Goal: Task Accomplishment & Management: Manage account settings

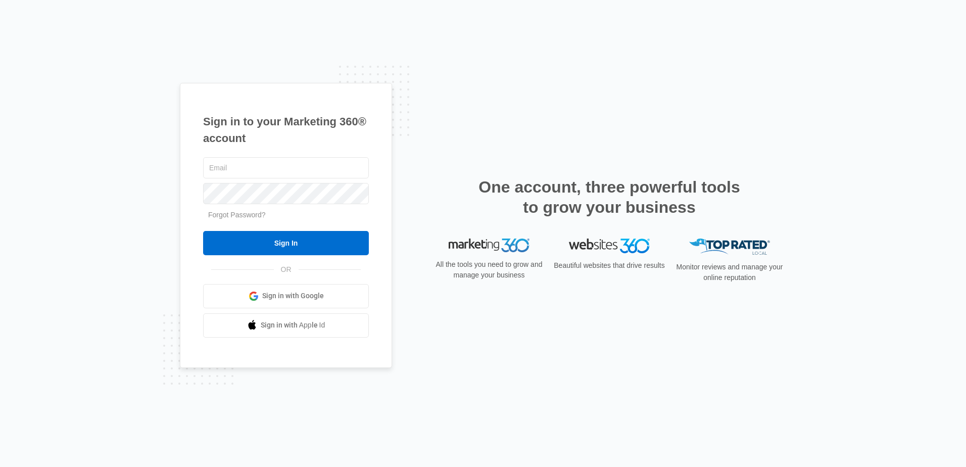
type input "a"
type input "jennifer@meritelec.com"
click at [203, 231] on input "Sign In" at bounding box center [286, 243] width 166 height 24
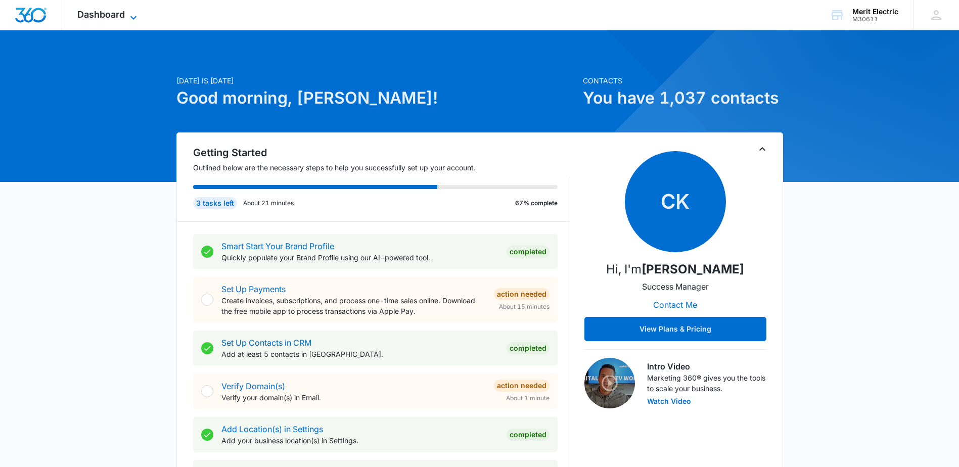
click at [107, 16] on span "Dashboard" at bounding box center [101, 14] width 48 height 11
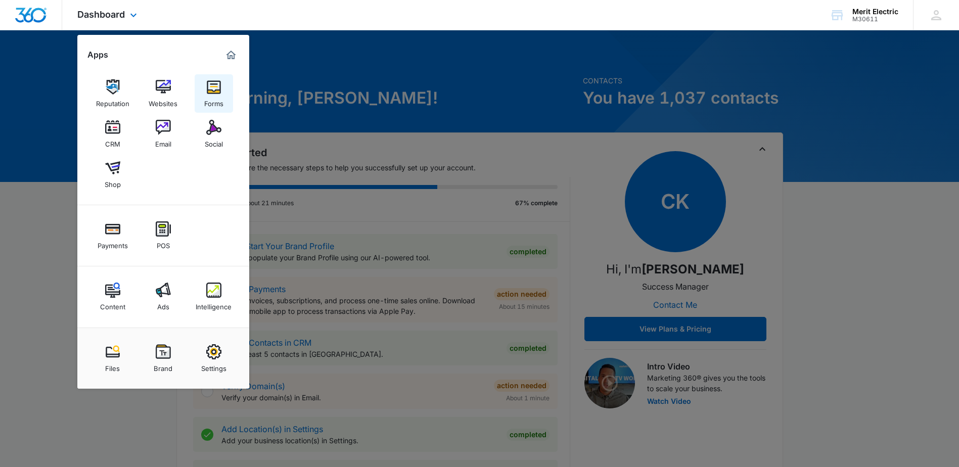
click at [219, 91] on img at bounding box center [213, 86] width 15 height 15
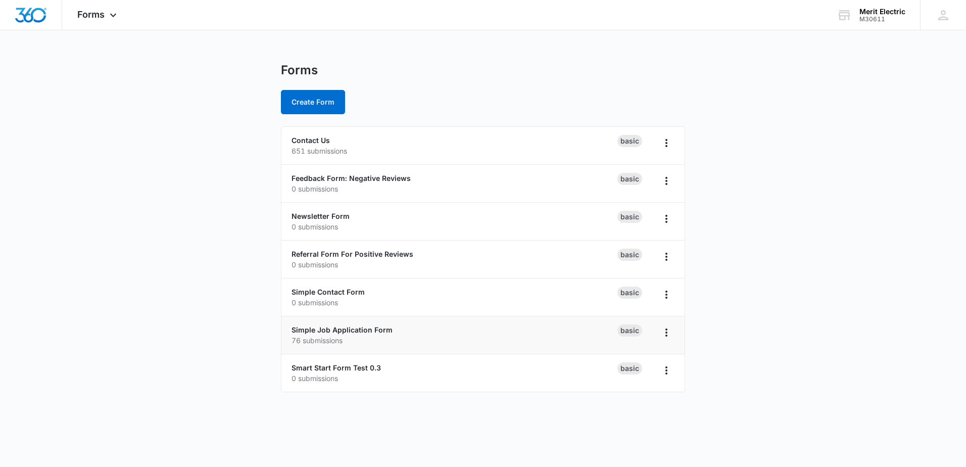
click at [634, 336] on div "Basic" at bounding box center [630, 330] width 25 height 12
click at [635, 333] on div "Basic" at bounding box center [630, 330] width 25 height 12
click at [377, 329] on link "Simple Job Application Form" at bounding box center [342, 329] width 101 height 9
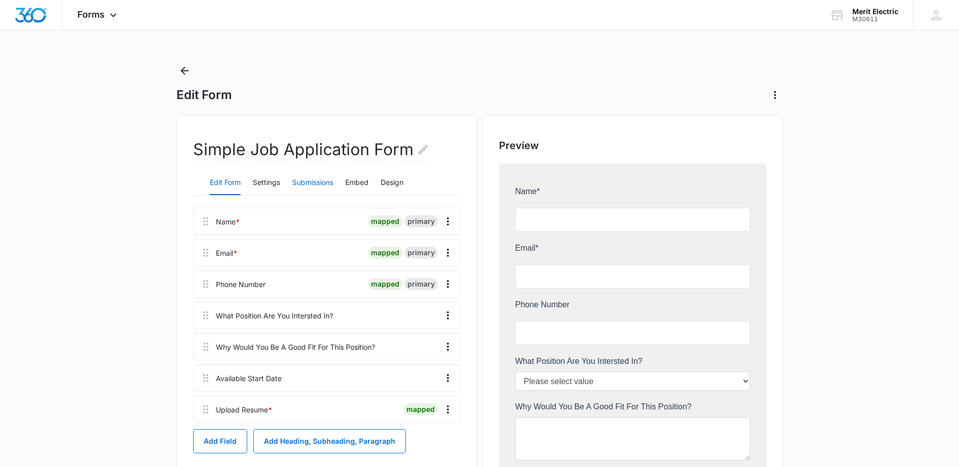
click at [314, 181] on button "Submissions" at bounding box center [312, 183] width 41 height 24
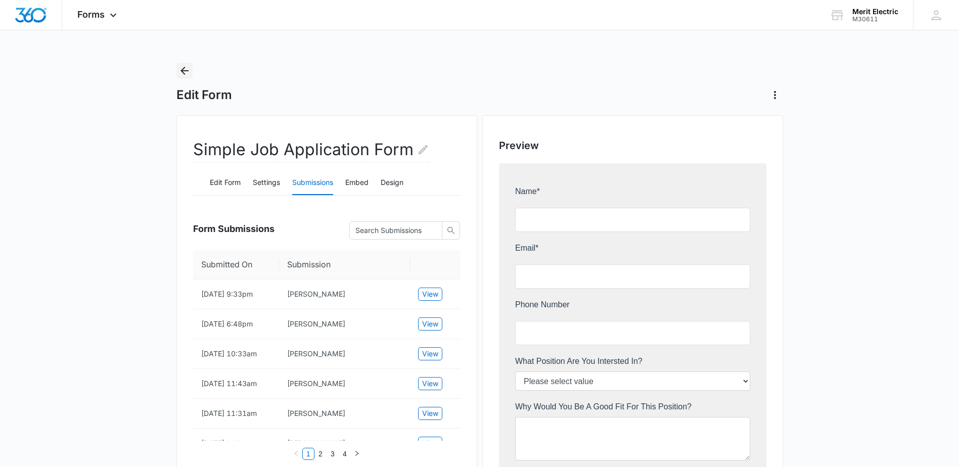
click at [186, 68] on icon "Back" at bounding box center [184, 71] width 12 height 12
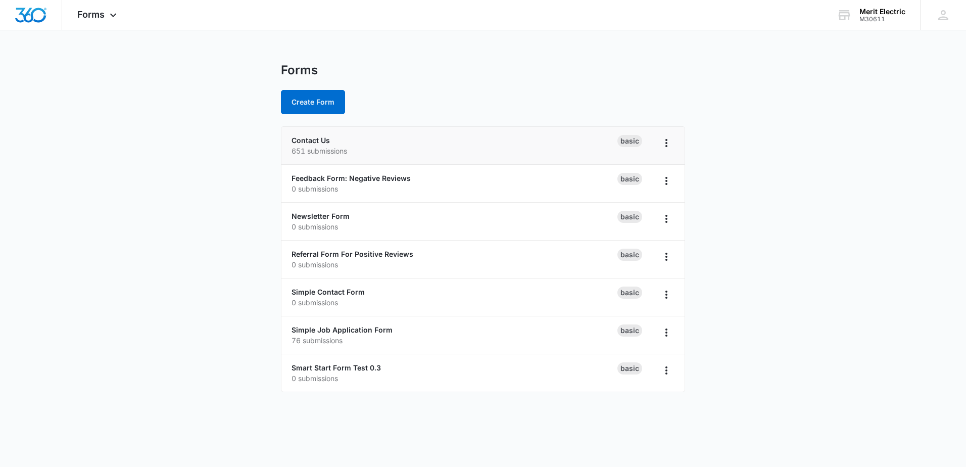
click at [620, 144] on div "Basic" at bounding box center [630, 141] width 25 height 12
click at [324, 142] on link "Contact Us" at bounding box center [311, 140] width 38 height 9
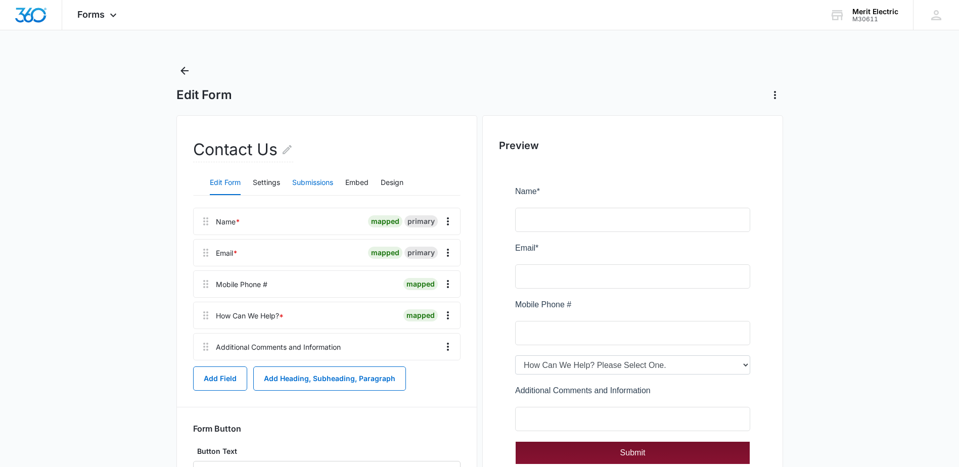
click at [331, 184] on button "Submissions" at bounding box center [312, 183] width 41 height 24
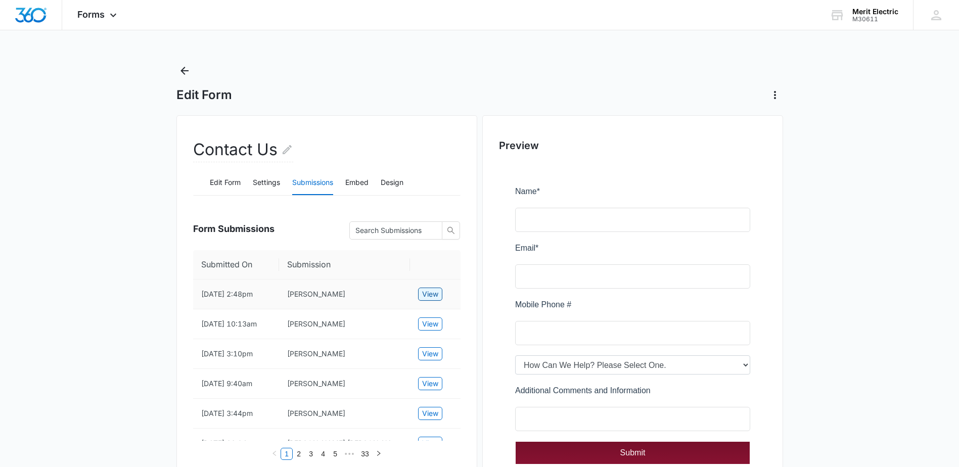
click at [434, 293] on span "View" at bounding box center [430, 294] width 16 height 11
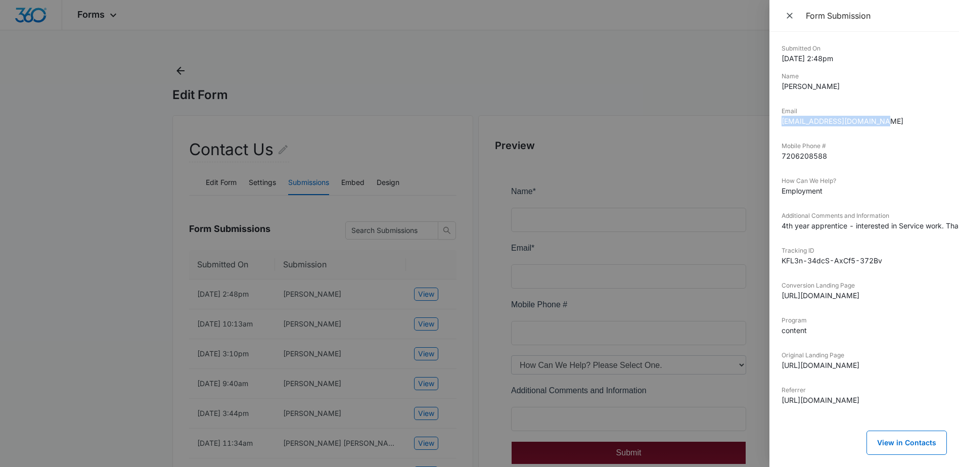
drag, startPoint x: 882, startPoint y: 122, endPoint x: 778, endPoint y: 123, distance: 103.6
click at [778, 123] on div "Submitted On [DATE] 2:48pm Name [PERSON_NAME] Email [EMAIL_ADDRESS][DOMAIN_NAME…" at bounding box center [864, 249] width 190 height 435
drag, startPoint x: 778, startPoint y: 123, endPoint x: 790, endPoint y: 124, distance: 12.2
copy dd "[EMAIL_ADDRESS][DOMAIN_NAME]"
click at [791, 10] on span "Close" at bounding box center [790, 16] width 12 height 14
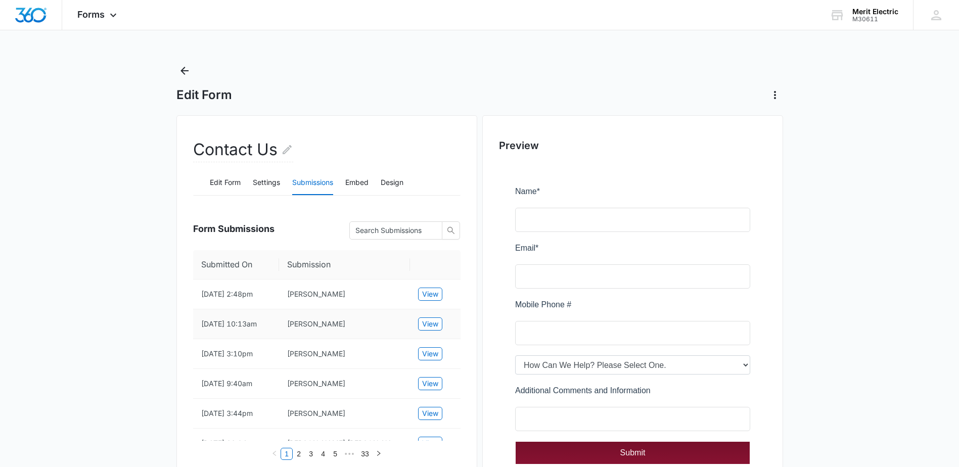
click at [336, 319] on td "[PERSON_NAME]" at bounding box center [344, 324] width 131 height 30
click at [311, 327] on td "[PERSON_NAME]" at bounding box center [344, 324] width 131 height 30
click at [429, 328] on span "View" at bounding box center [430, 323] width 16 height 11
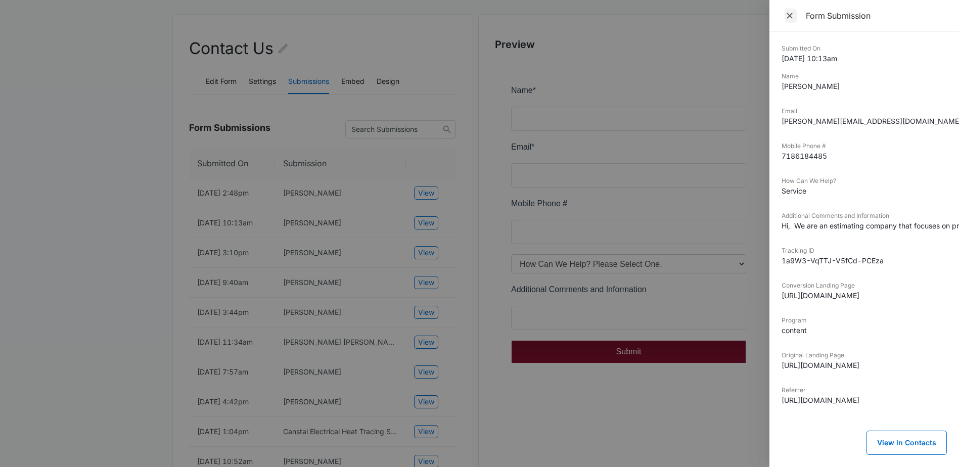
click at [795, 13] on span "Close" at bounding box center [790, 16] width 12 height 14
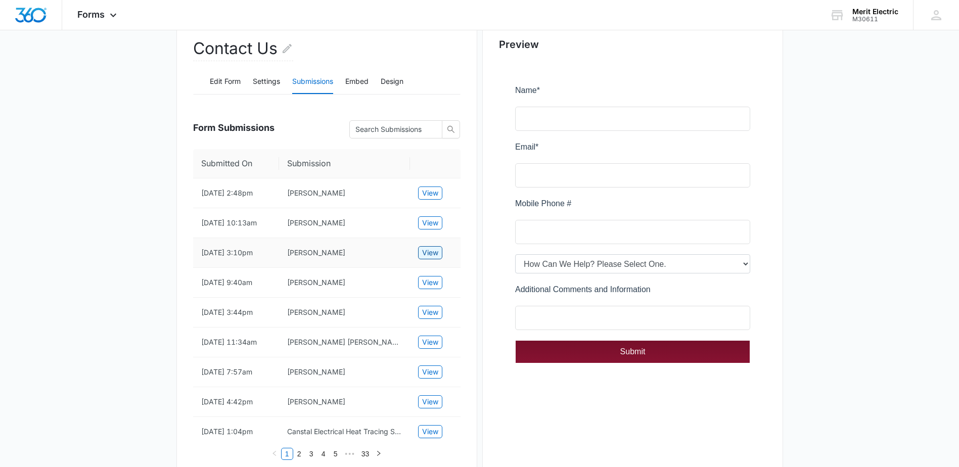
click at [437, 257] on span "View" at bounding box center [430, 252] width 16 height 11
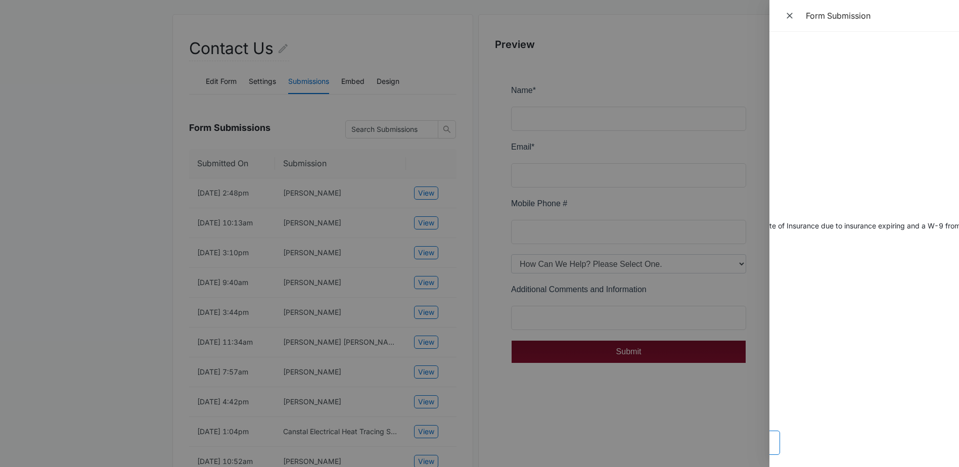
scroll to position [0, 219]
click at [784, 13] on icon "Close" at bounding box center [789, 16] width 10 height 10
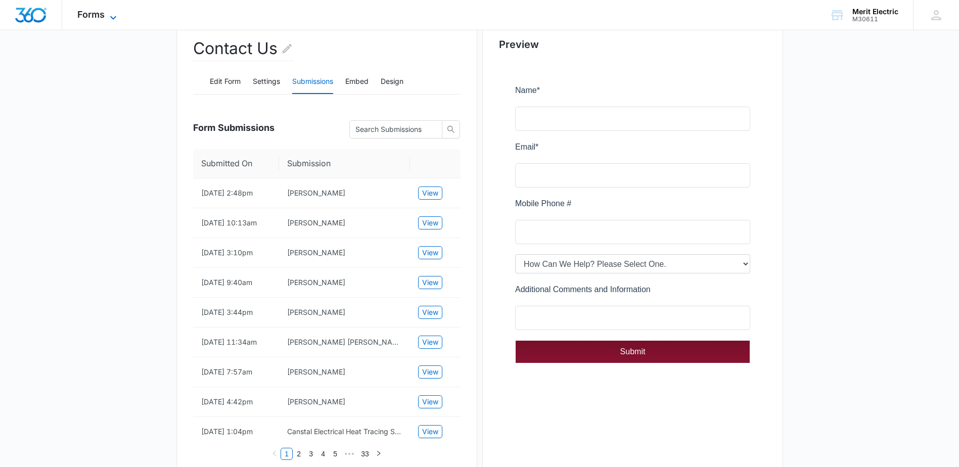
click at [103, 14] on span "Forms" at bounding box center [90, 14] width 27 height 11
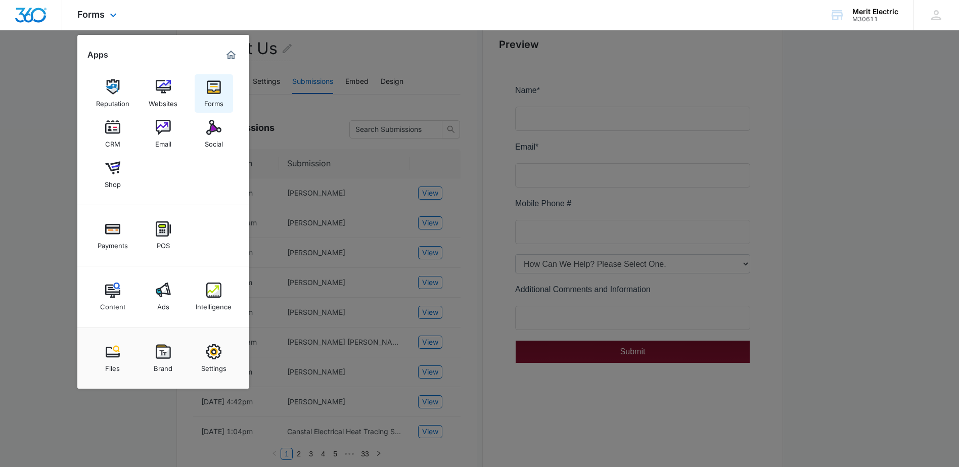
click at [215, 85] on img at bounding box center [213, 86] width 15 height 15
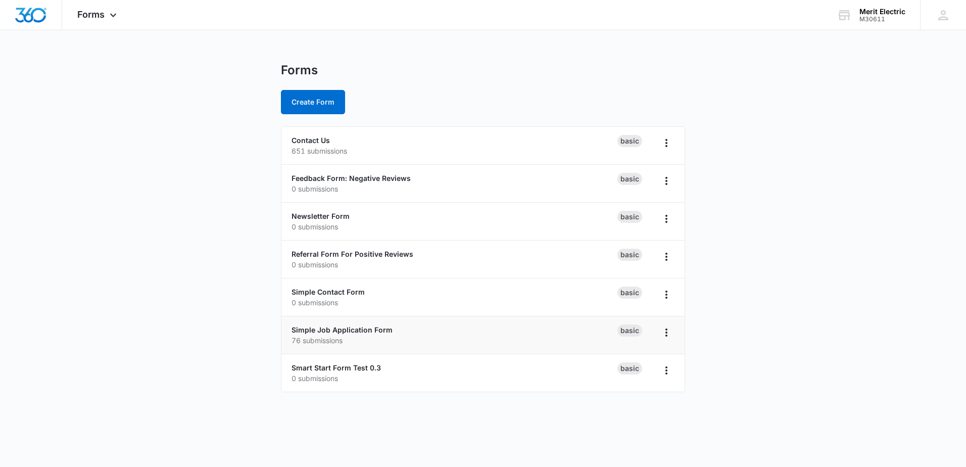
click at [625, 335] on div "Basic" at bounding box center [630, 330] width 25 height 12
click at [352, 329] on link "Simple Job Application Form" at bounding box center [342, 329] width 101 height 9
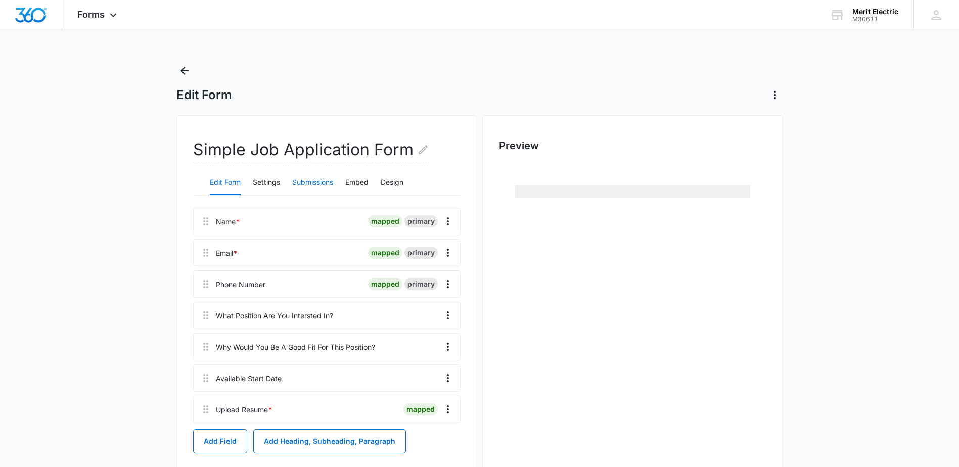
click at [318, 185] on button "Submissions" at bounding box center [312, 183] width 41 height 24
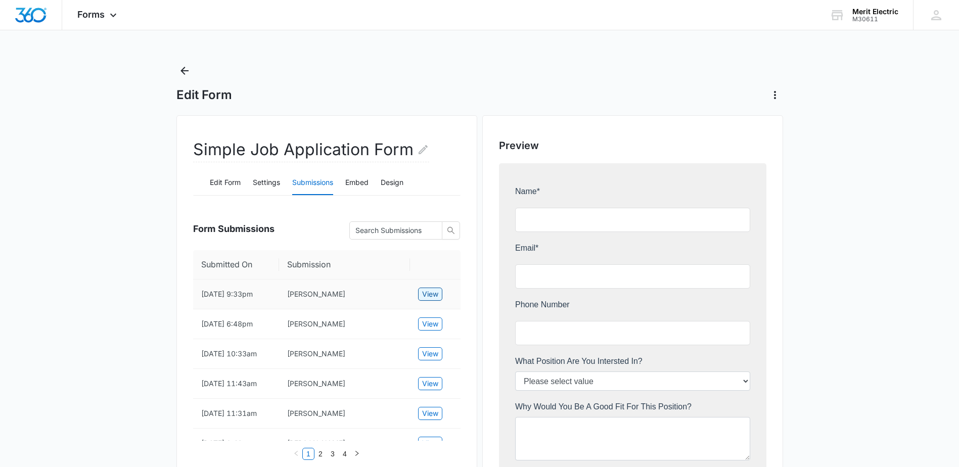
click at [428, 298] on span "View" at bounding box center [430, 294] width 16 height 11
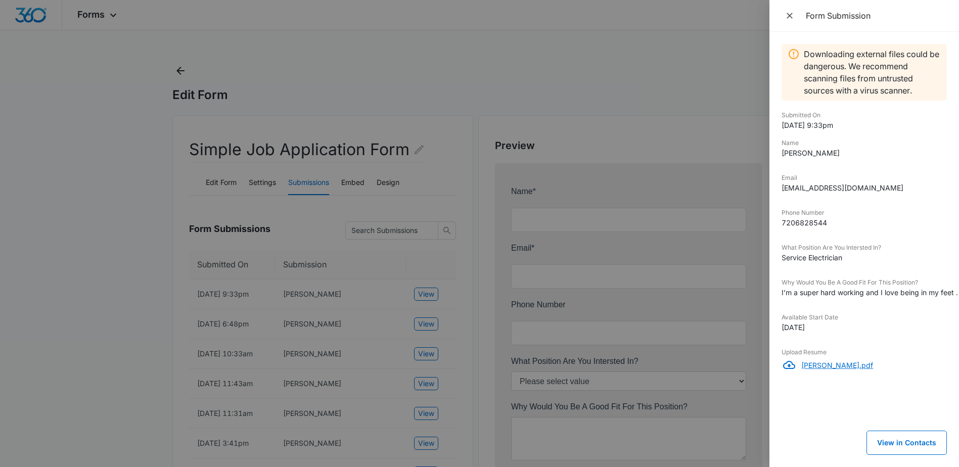
click at [815, 365] on p "[PERSON_NAME].pdf" at bounding box center [874, 365] width 146 height 11
drag, startPoint x: 878, startPoint y: 190, endPoint x: 781, endPoint y: 193, distance: 96.6
click at [781, 193] on dd "[EMAIL_ADDRESS][DOMAIN_NAME]" at bounding box center [863, 187] width 165 height 11
drag, startPoint x: 781, startPoint y: 193, endPoint x: 859, endPoint y: 189, distance: 77.9
copy dd "[EMAIL_ADDRESS][DOMAIN_NAME]"
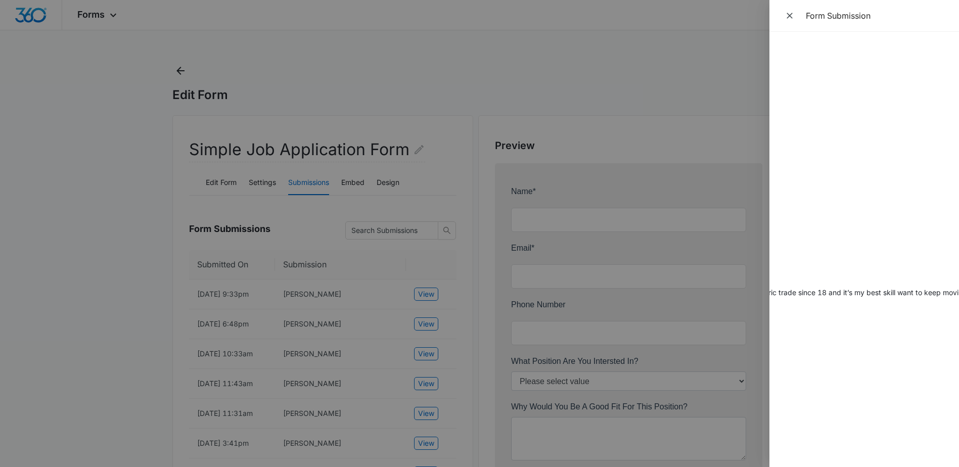
scroll to position [0, 267]
click at [791, 13] on icon "Close" at bounding box center [789, 16] width 10 height 10
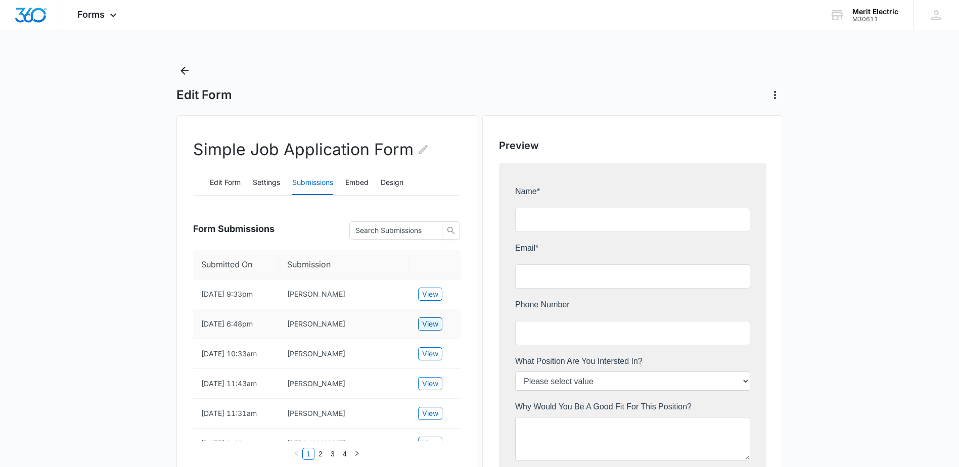
click at [434, 319] on span "View" at bounding box center [430, 323] width 16 height 11
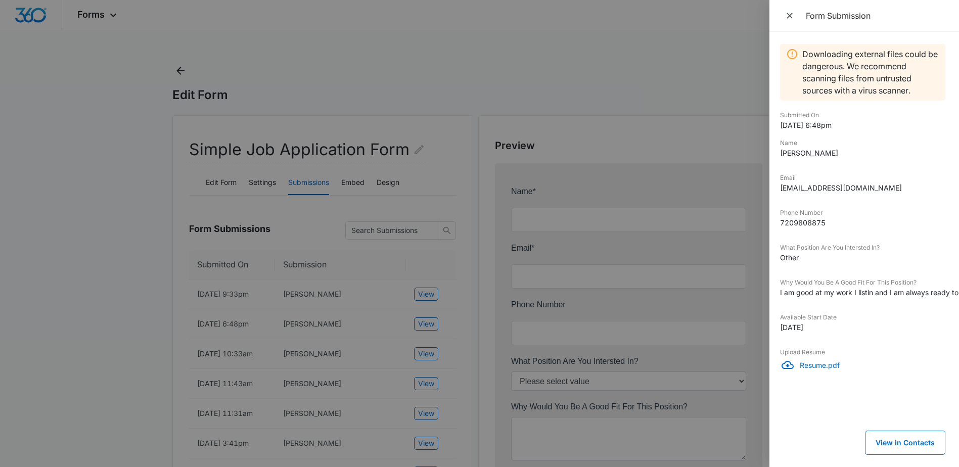
scroll to position [0, 0]
click at [819, 365] on p "Resume.pdf" at bounding box center [874, 365] width 146 height 11
click at [823, 366] on p "Resume.pdf" at bounding box center [874, 365] width 146 height 11
